Goal: Information Seeking & Learning: Learn about a topic

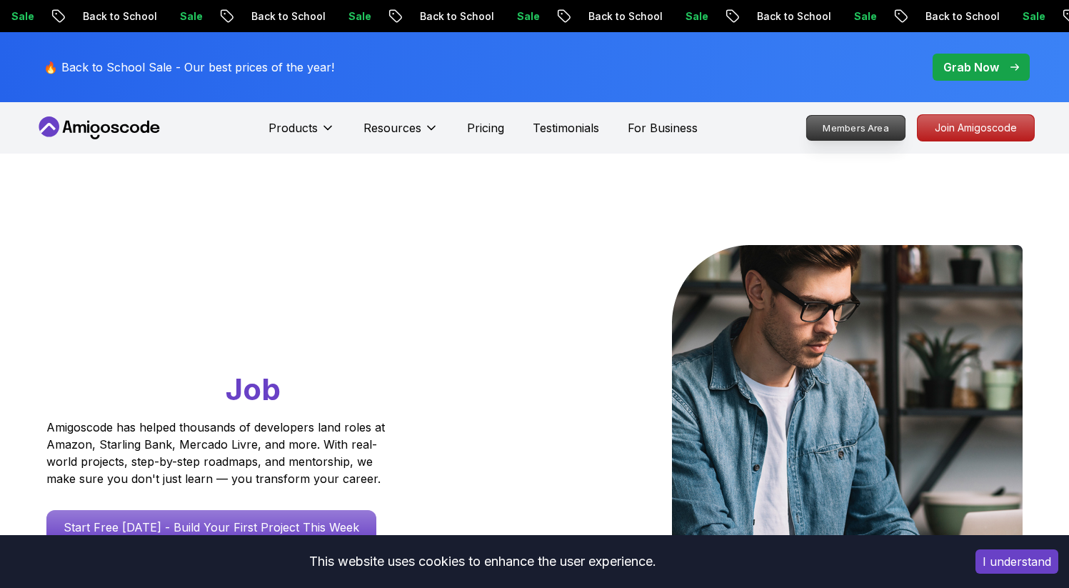
click at [870, 127] on p "Members Area" at bounding box center [855, 128] width 99 height 24
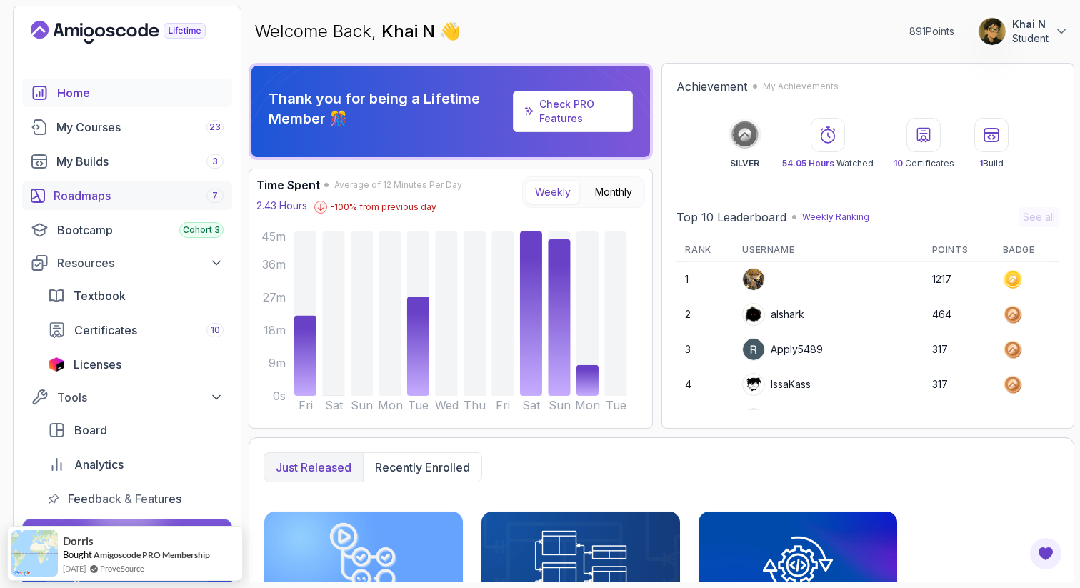
click at [131, 186] on link "Roadmaps 7" at bounding box center [127, 195] width 210 height 29
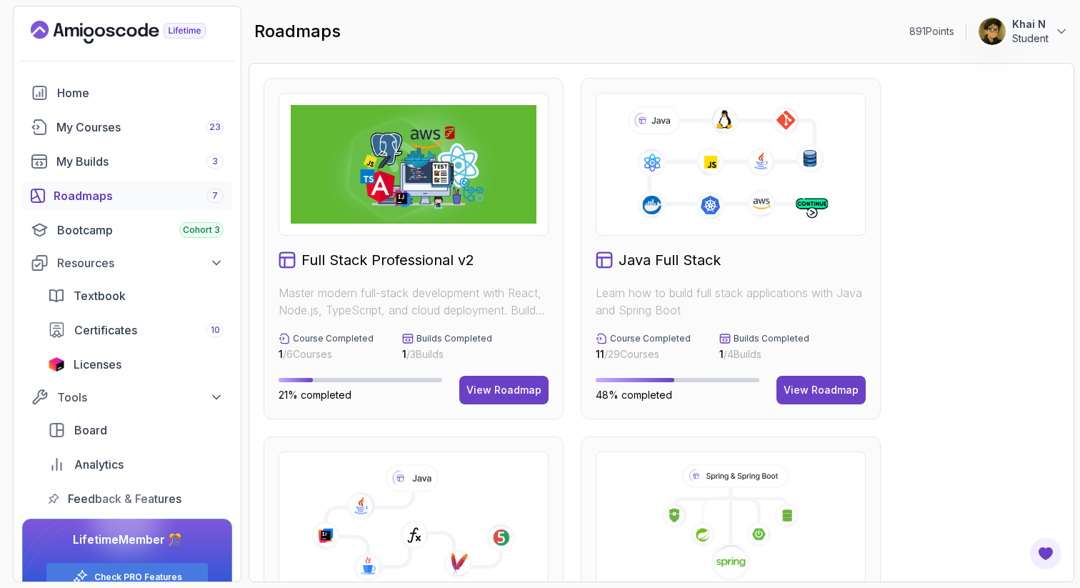
scroll to position [112, 0]
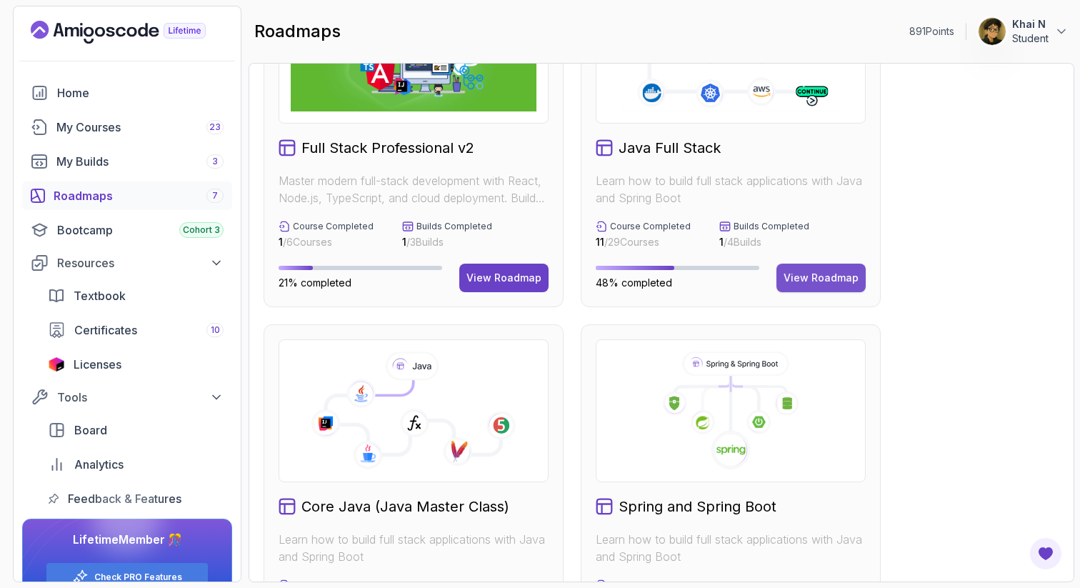
click at [823, 282] on div "View Roadmap" at bounding box center [820, 278] width 75 height 14
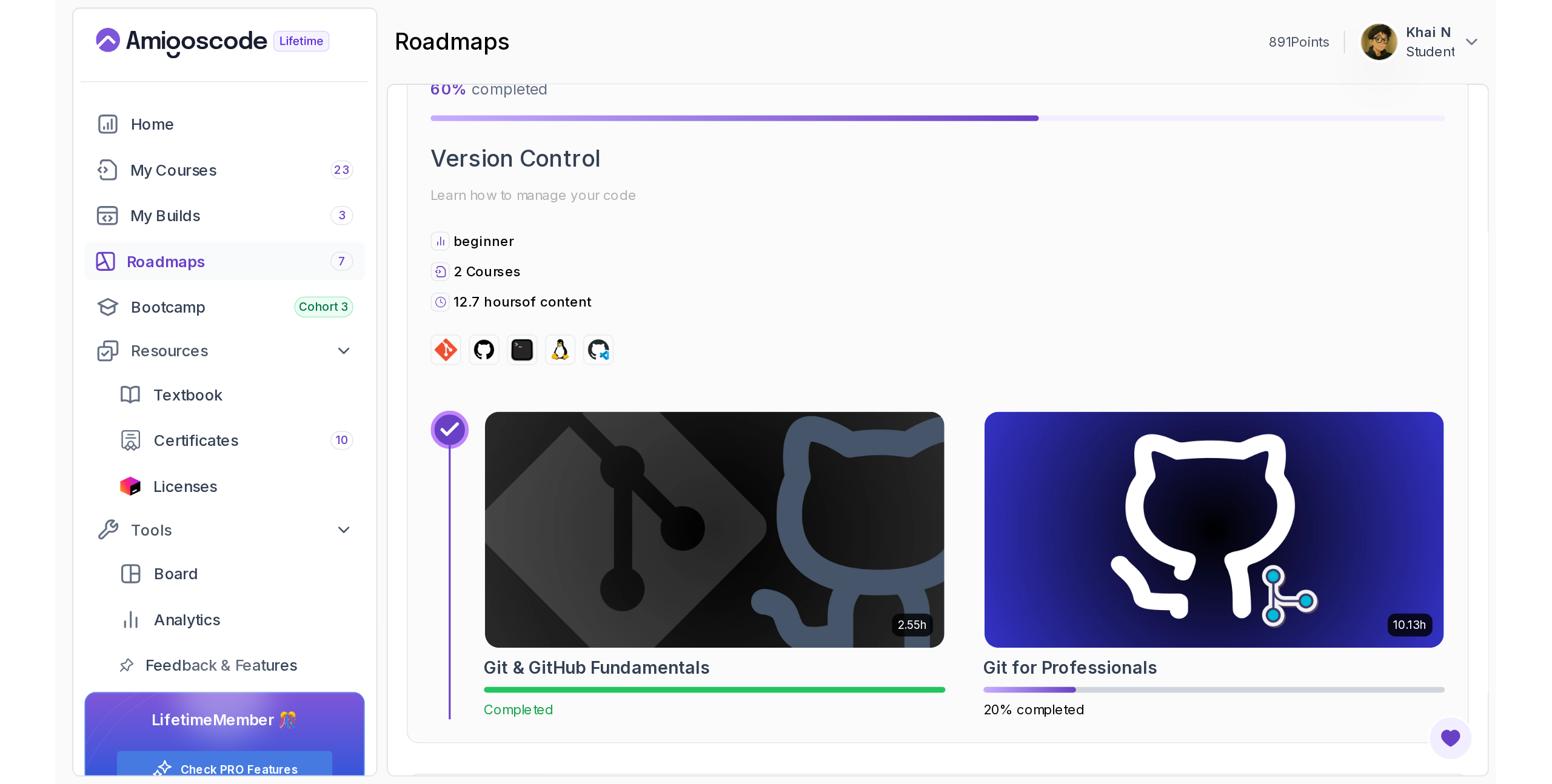
scroll to position [1142, 0]
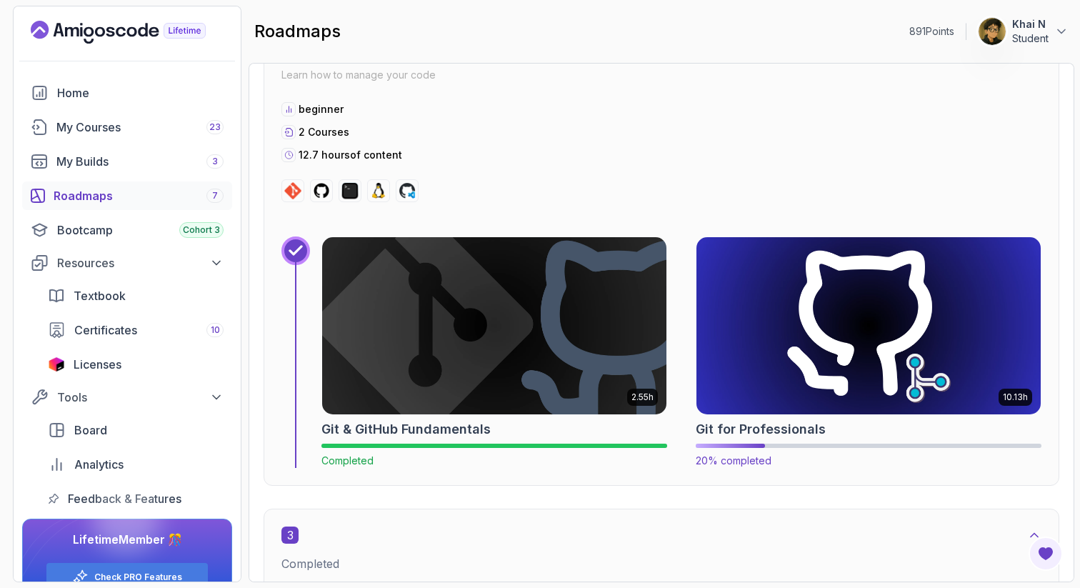
click at [813, 312] on img at bounding box center [868, 326] width 361 height 186
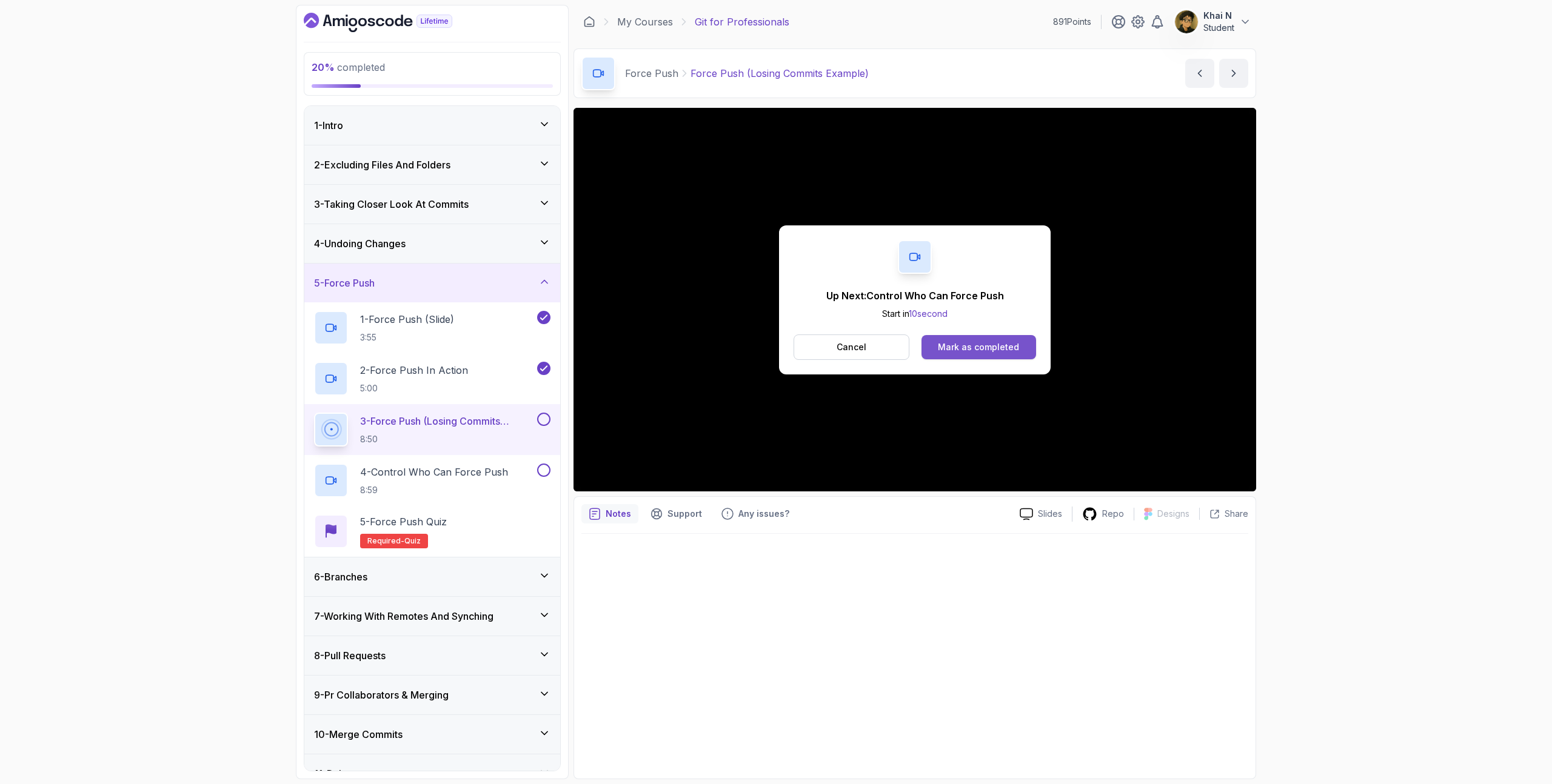
click at [907, 346] on button "Mark as completed" at bounding box center [978, 347] width 115 height 25
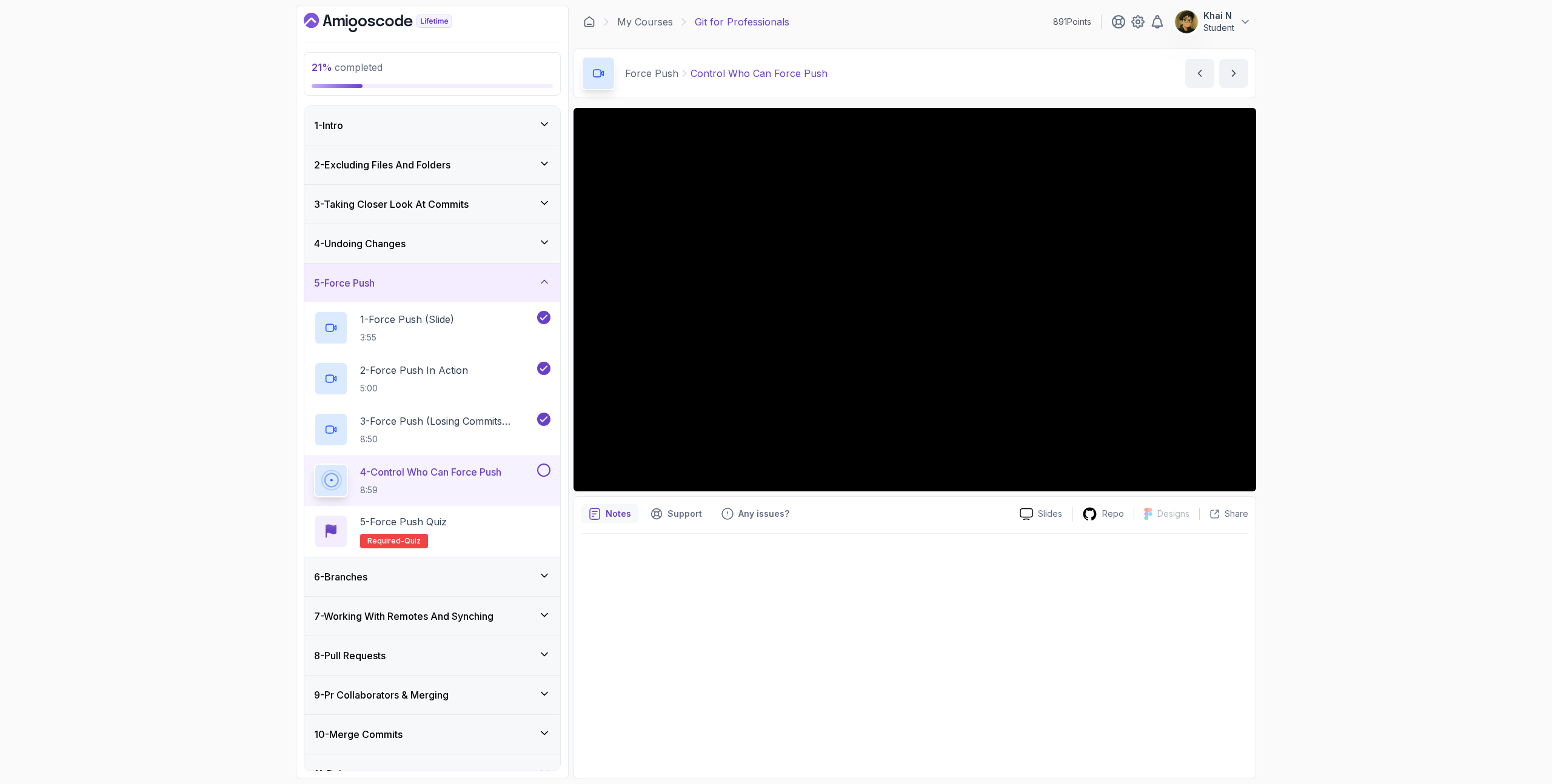
click at [907, 219] on div "21 % completed 1 - Intro 2 - Excluding Files And Folders 3 - Taking Closer Look…" at bounding box center [776, 392] width 1552 height 784
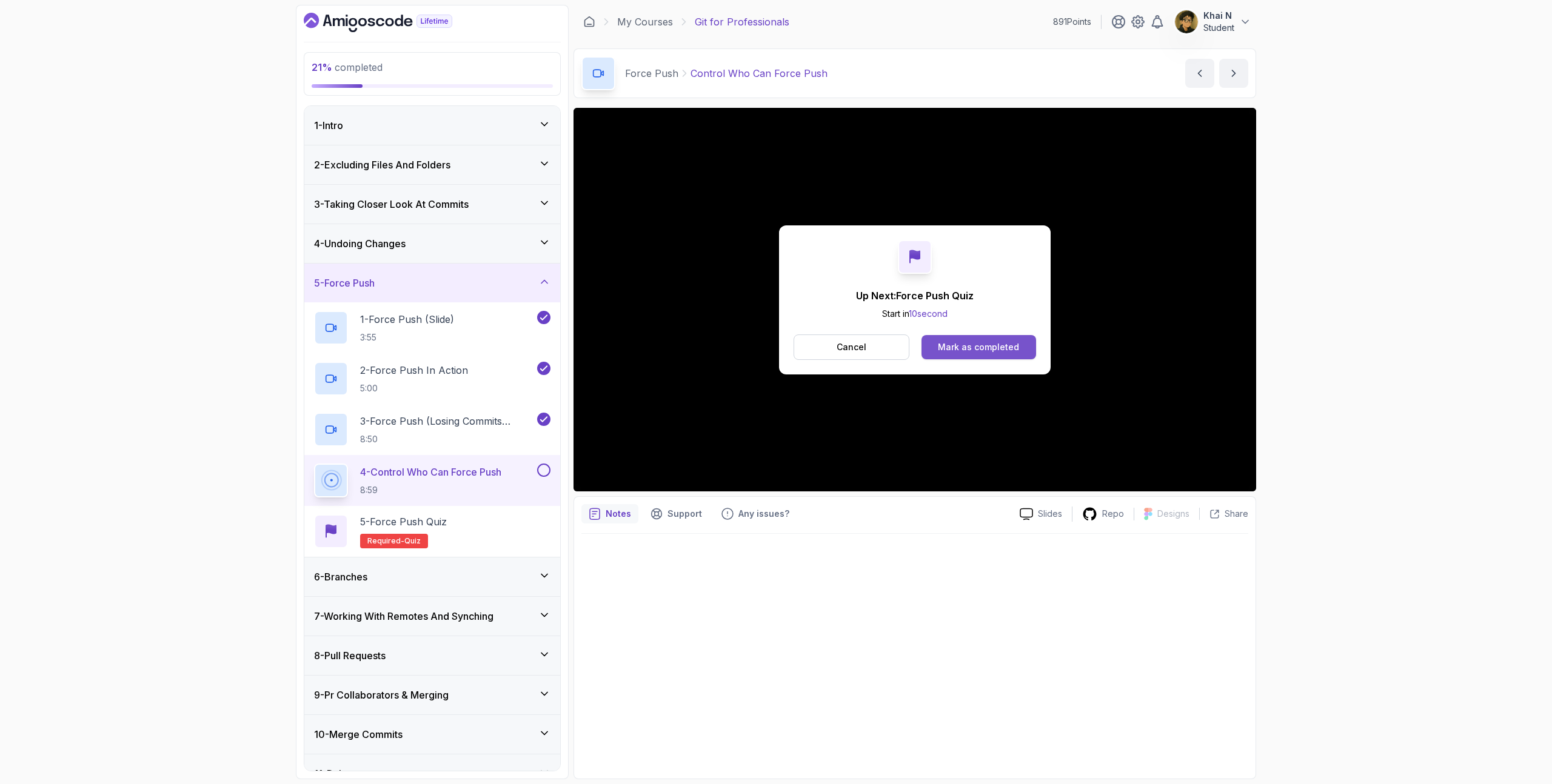
click at [907, 339] on button "Mark as completed" at bounding box center [978, 347] width 115 height 25
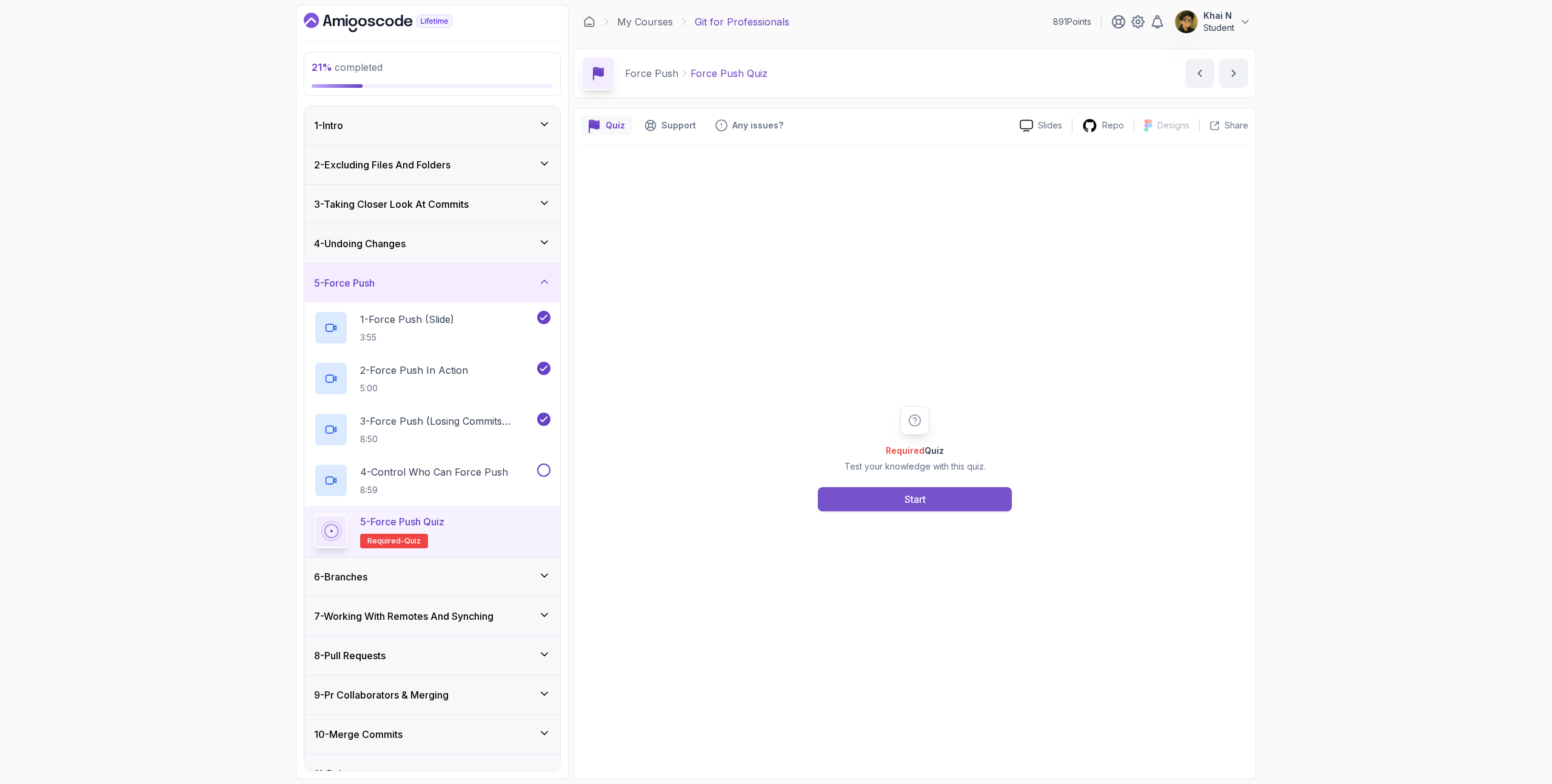
click at [907, 490] on button "Start" at bounding box center [914, 499] width 194 height 25
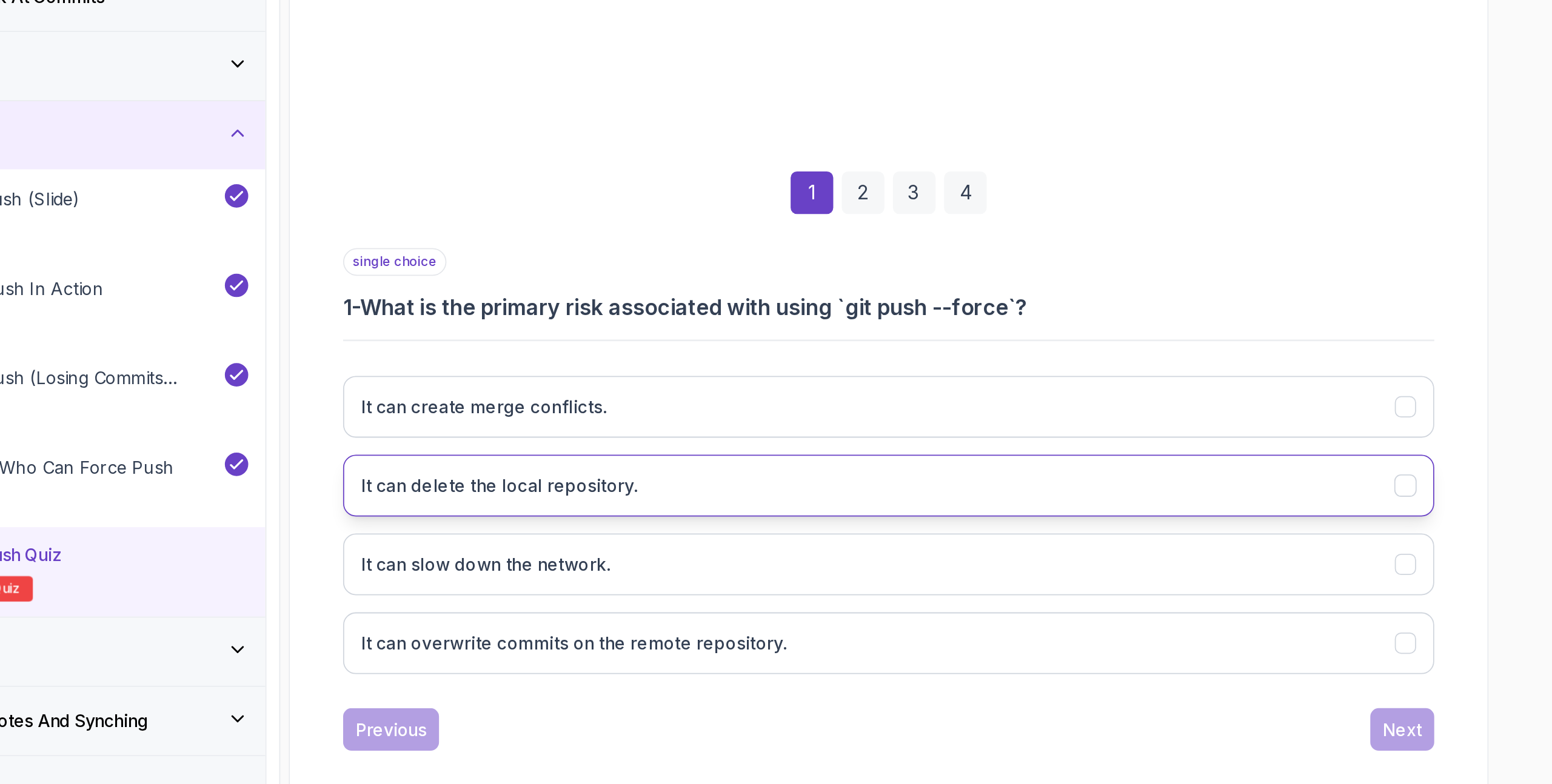
click at [907, 471] on button "It can delete the local repository." at bounding box center [914, 482] width 621 height 35
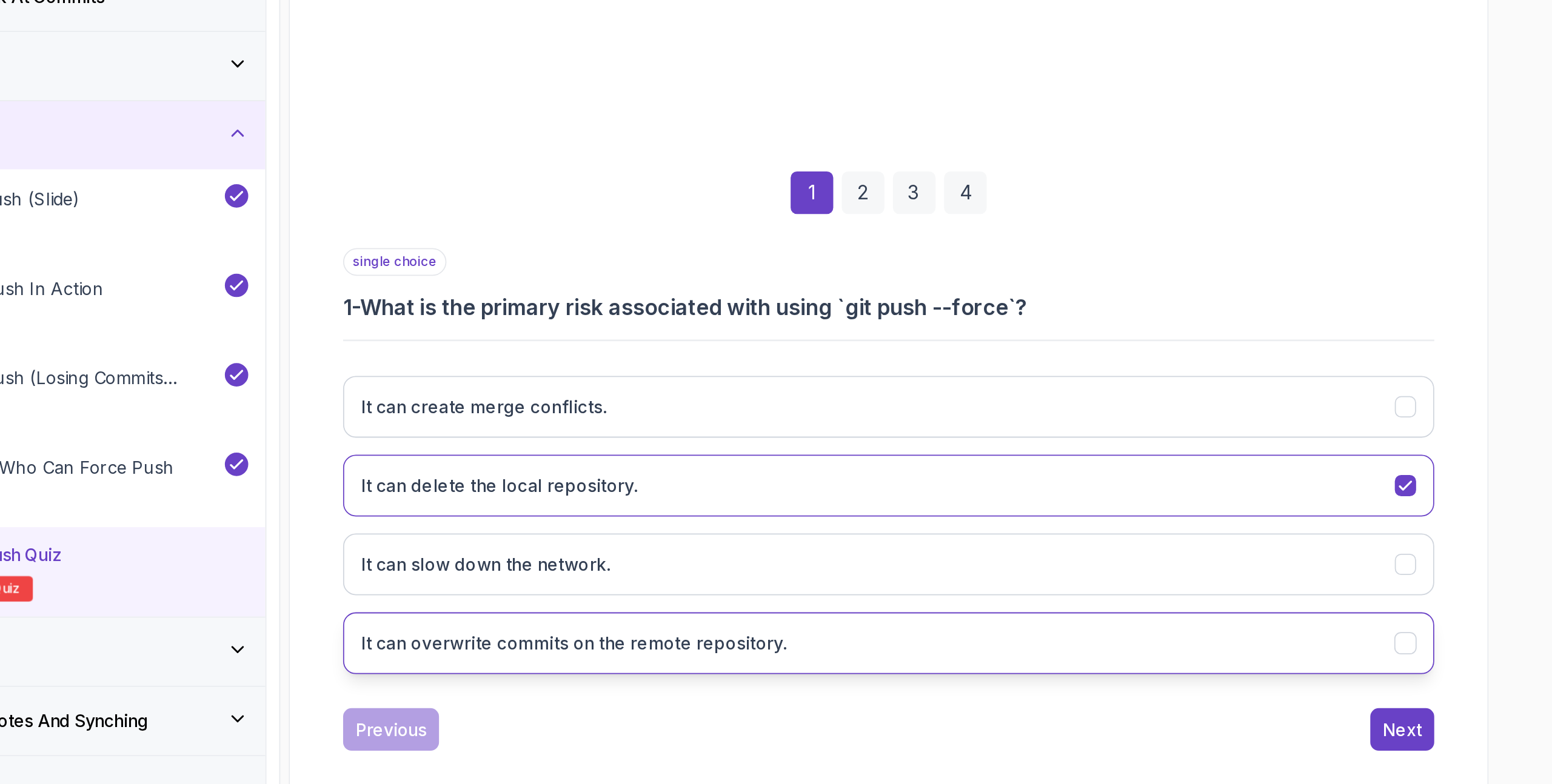
click at [907, 498] on button "It can overwrite commits on the remote repository." at bounding box center [914, 571] width 621 height 35
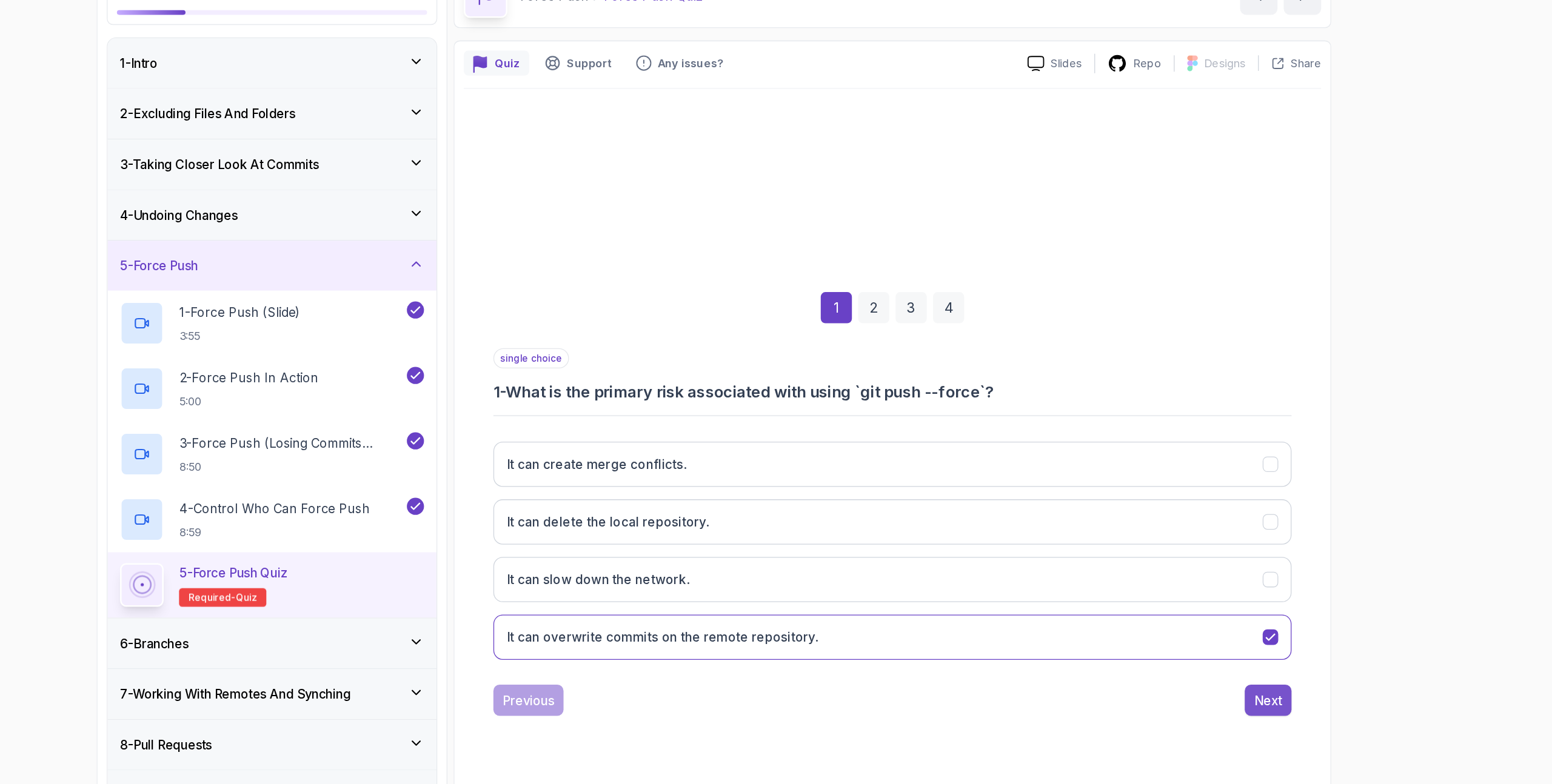
click at [907, 498] on div "Next" at bounding box center [1207, 620] width 22 height 14
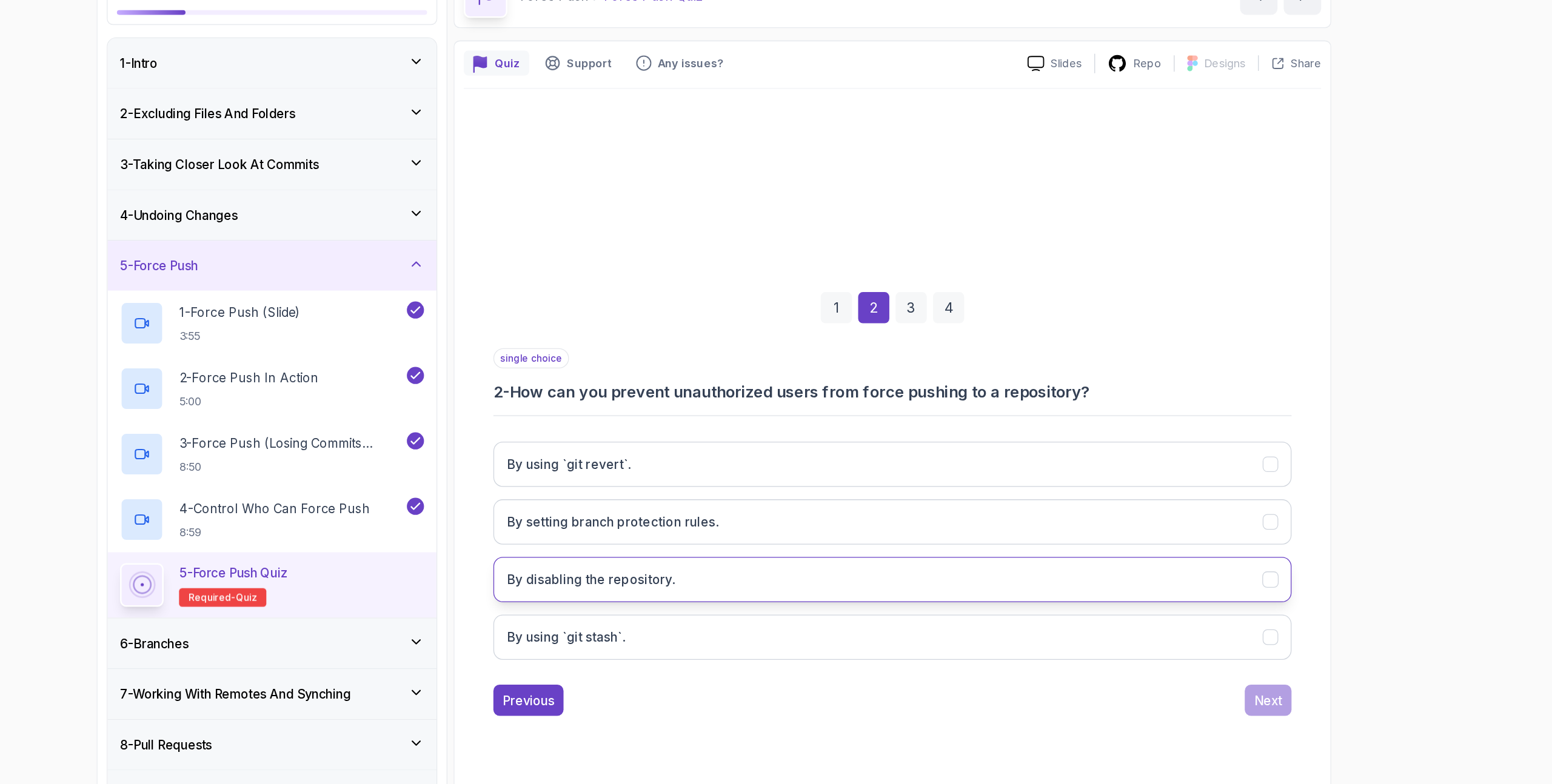
click at [907, 498] on button "By disabling the repository." at bounding box center [914, 526] width 621 height 35
click at [907, 498] on div "By using `git revert`. By setting branch protection rules. By disabling the rep…" at bounding box center [914, 504] width 621 height 189
click at [907, 476] on button "By setting branch protection rules." at bounding box center [914, 482] width 621 height 35
click at [907, 498] on button "Next" at bounding box center [1206, 621] width 37 height 25
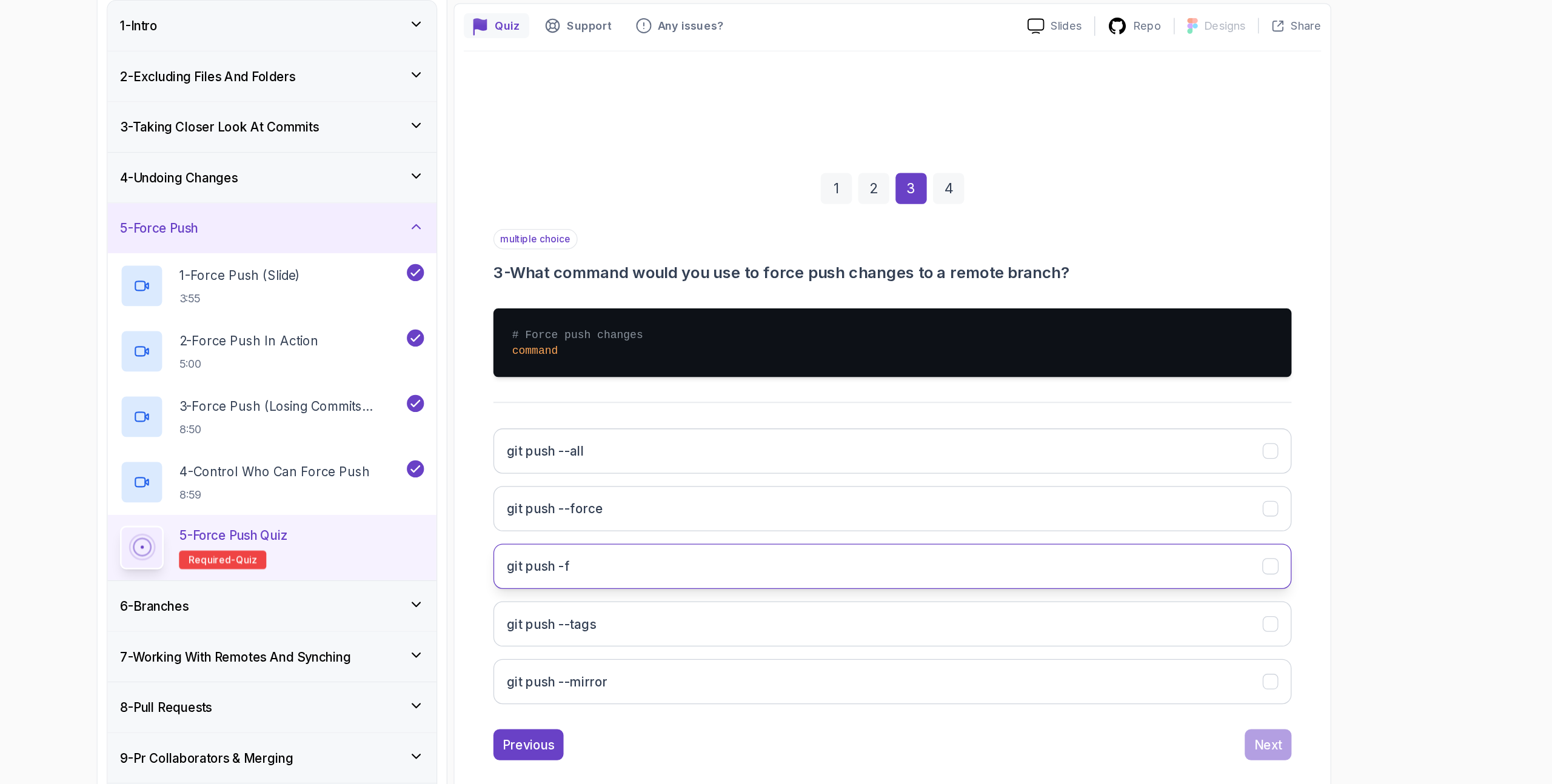
click at [907, 498] on button "git push -f" at bounding box center [914, 546] width 621 height 35
click at [907, 498] on div "git push --all git push --force git push -f git push --tags git push --mirror" at bounding box center [914, 546] width 621 height 234
click at [907, 498] on button "git push --force" at bounding box center [914, 501] width 621 height 35
click at [907, 498] on div "Next" at bounding box center [1207, 684] width 22 height 14
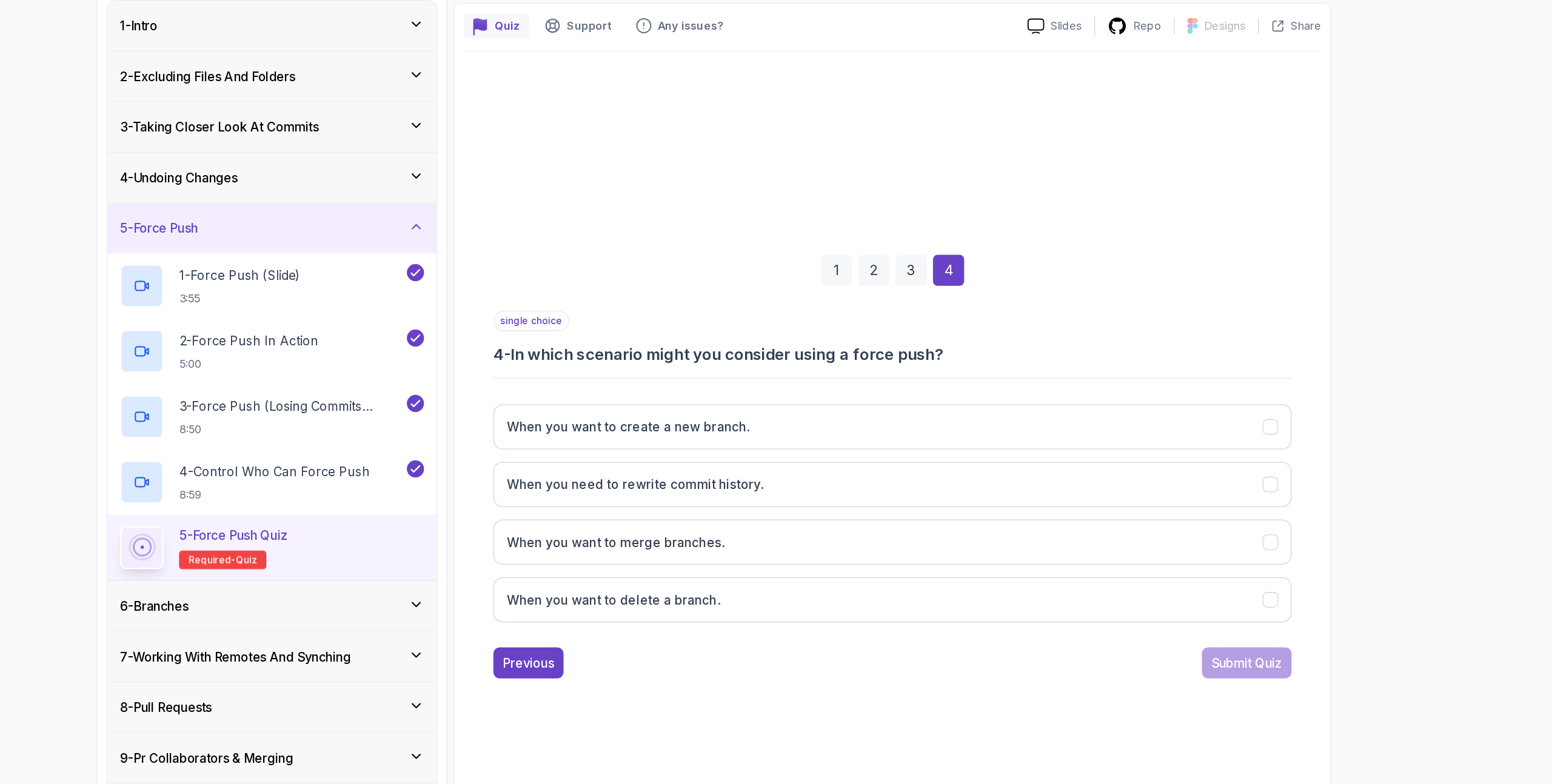
click at [840, 457] on div "When you want to create a new branch. When you need to rewrite commit history. …" at bounding box center [914, 504] width 621 height 189
click at [854, 477] on button "When you need to rewrite commit history." at bounding box center [914, 482] width 621 height 35
click at [907, 498] on div "Submit Quiz" at bounding box center [1189, 620] width 55 height 14
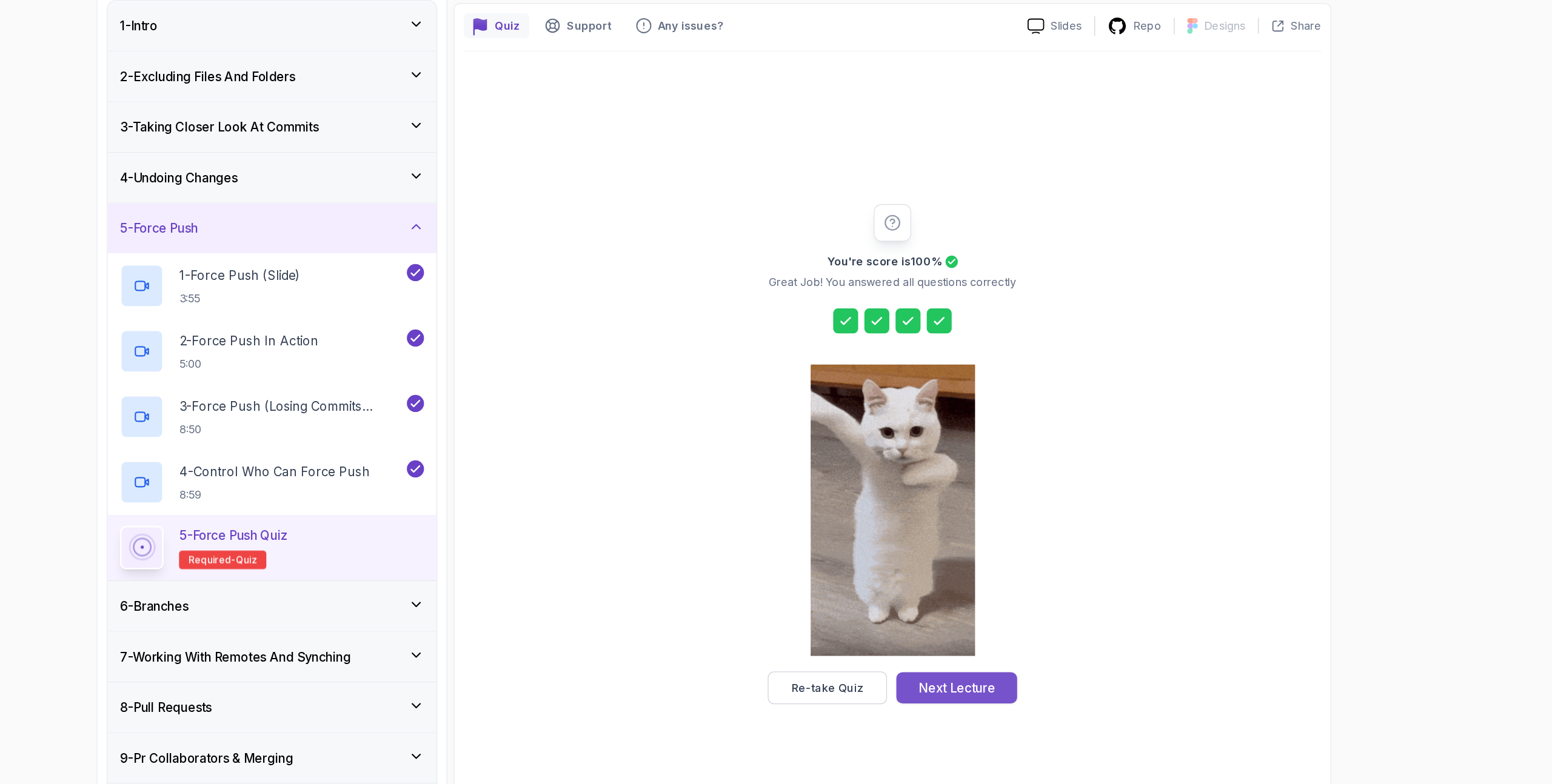
click at [907, 498] on div "Next Lecture" at bounding box center [965, 640] width 59 height 14
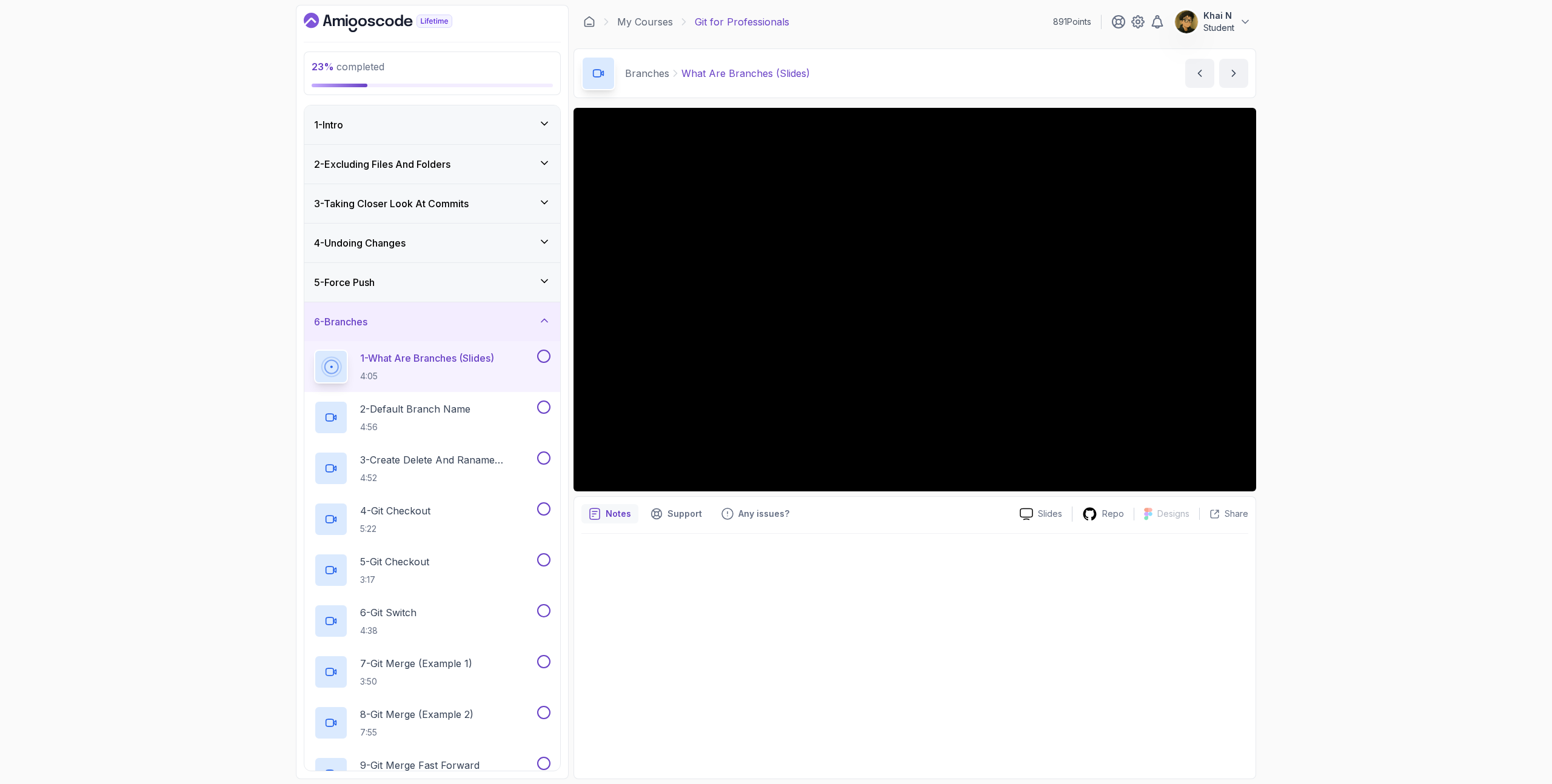
click at [870, 498] on div at bounding box center [914, 652] width 666 height 238
click at [329, 9] on div "23 % completed 1 - Intro 2 - Excluding Files And Folders 3 - Taking Closer Look…" at bounding box center [431, 392] width 273 height 774
click at [338, 17] on icon "Dashboard" at bounding box center [378, 22] width 149 height 20
